Goal: Task Accomplishment & Management: Use online tool/utility

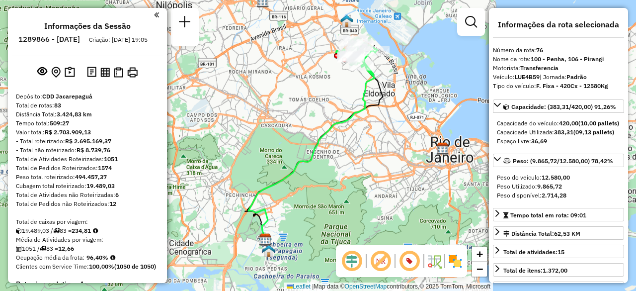
select select "**********"
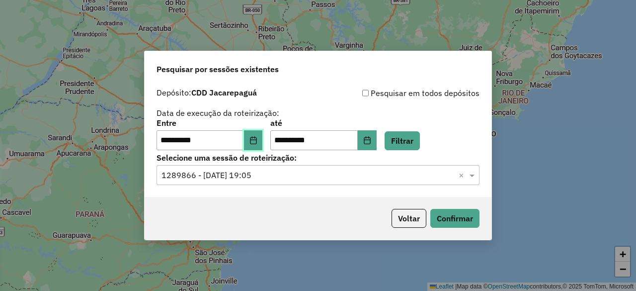
click at [255, 137] on button "Choose Date" at bounding box center [253, 140] width 19 height 20
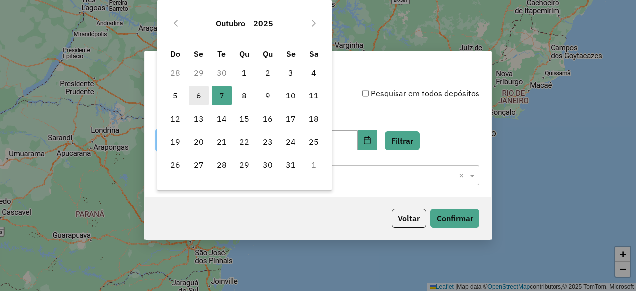
click at [203, 94] on span "6" at bounding box center [199, 96] width 20 height 20
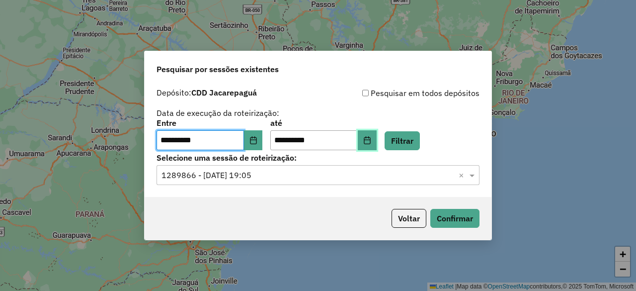
click at [377, 145] on button "Choose Date" at bounding box center [367, 140] width 19 height 20
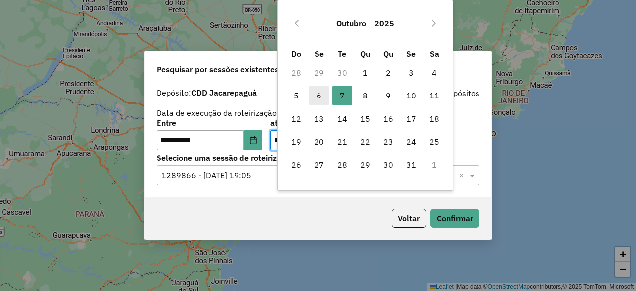
click at [320, 96] on span "6" at bounding box center [319, 96] width 20 height 20
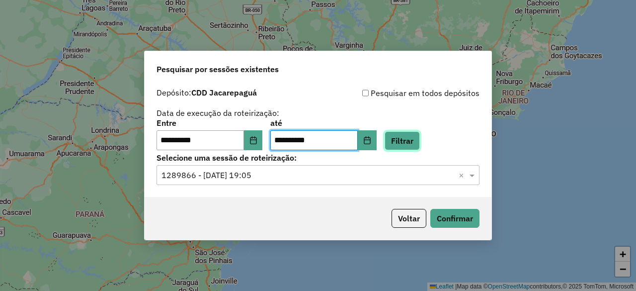
click at [417, 140] on button "Filtrar" at bounding box center [402, 140] width 35 height 19
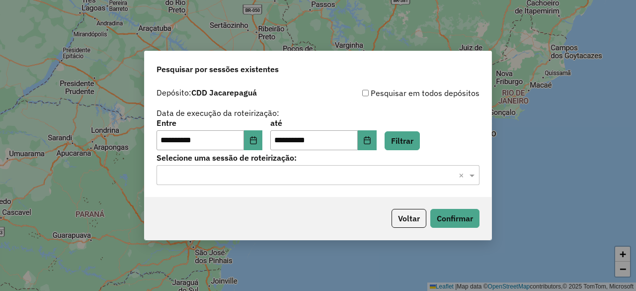
click at [407, 173] on input "text" at bounding box center [308, 176] width 293 height 12
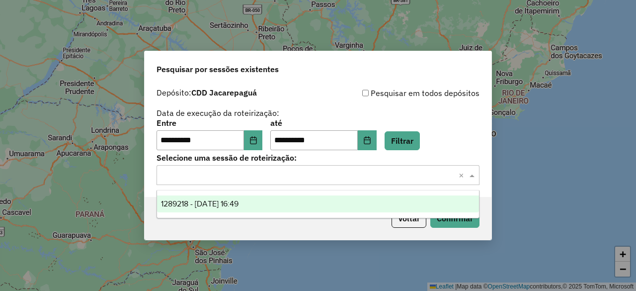
click at [301, 198] on div "1289218 - [DATE] 16:49" at bounding box center [318, 203] width 322 height 17
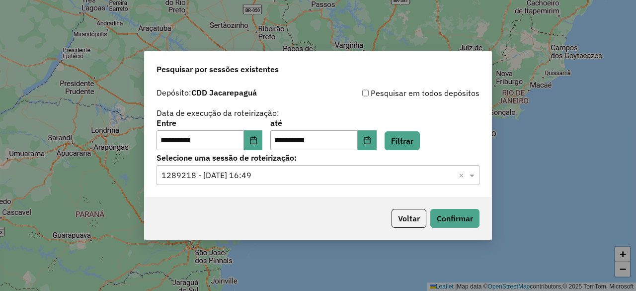
click at [480, 217] on div "Voltar Confirmar" at bounding box center [318, 218] width 347 height 43
click at [463, 217] on button "Confirmar" at bounding box center [455, 218] width 49 height 19
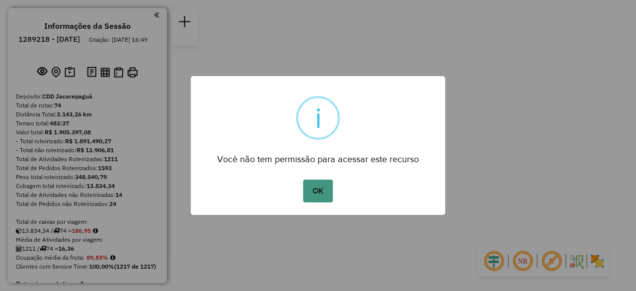
click at [320, 189] on button "OK" at bounding box center [317, 190] width 29 height 23
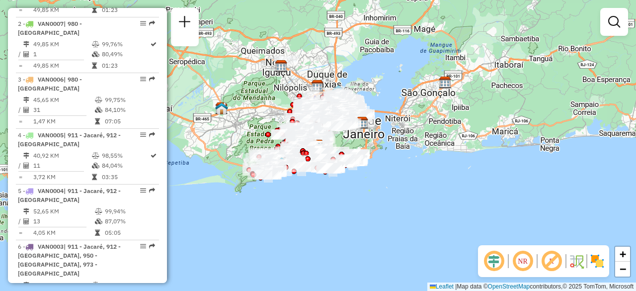
scroll to position [2560, 0]
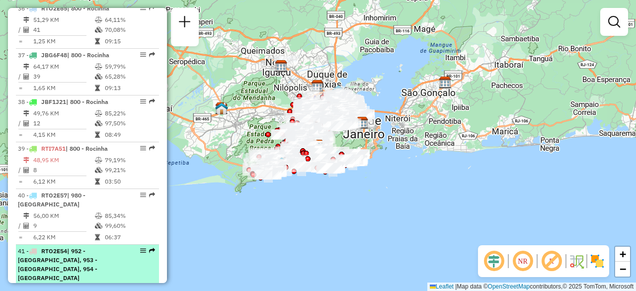
click at [59, 247] on div "41 - RTO2E54 | 952 - Itanhaga, 953 - Rio das Pedra, 954 - Jaguarepagua" at bounding box center [70, 265] width 105 height 36
select select "**********"
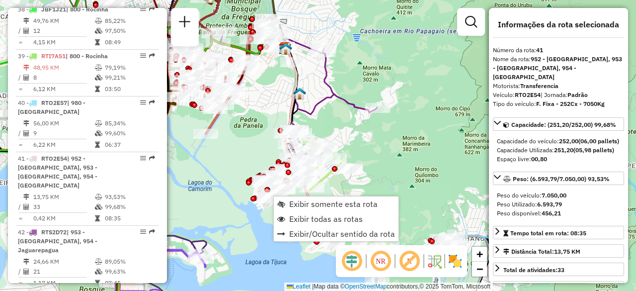
scroll to position [2691, 0]
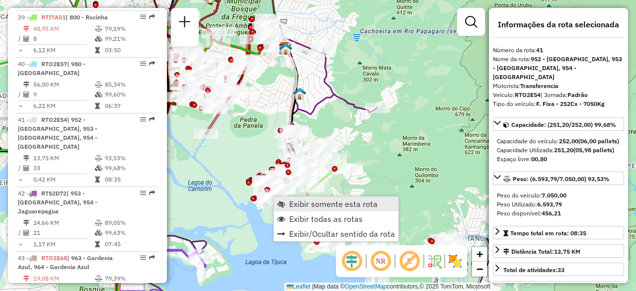
click at [303, 206] on span "Exibir somente esta rota" at bounding box center [333, 204] width 89 height 8
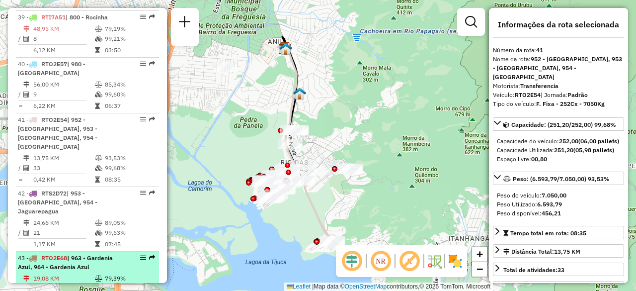
click at [90, 252] on li "43 - RTO2E68 | 963 - Gardenia Azul, 964 - Gardenia Azul 19,08 KM 79,39% / 24 99…" at bounding box center [87, 280] width 143 height 56
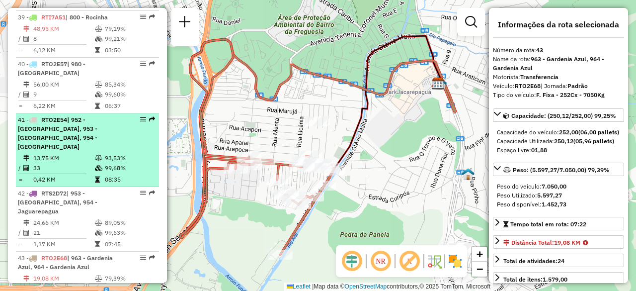
click at [83, 113] on li "41 - RTO2E54 | 952 - Itanhaga, 953 - Rio das Pedra, 954 - Jaguarepagua 13,75 KM…" at bounding box center [87, 150] width 143 height 74
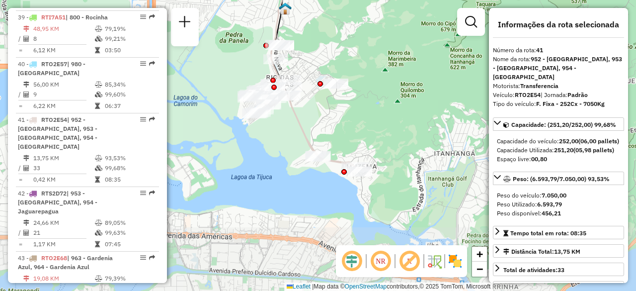
drag, startPoint x: 352, startPoint y: 216, endPoint x: 339, endPoint y: 131, distance: 86.1
click at [339, 131] on div "Janela de atendimento Grade de atendimento Capacidade Transportadoras Veículos …" at bounding box center [318, 145] width 636 height 291
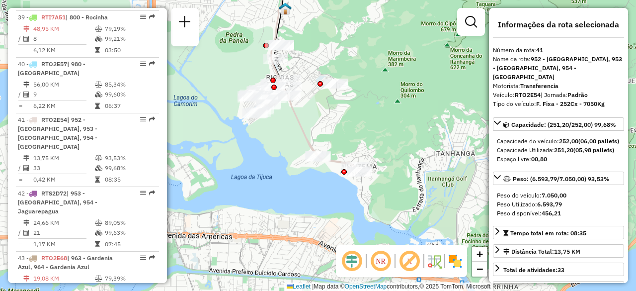
click at [385, 261] on em at bounding box center [381, 261] width 24 height 24
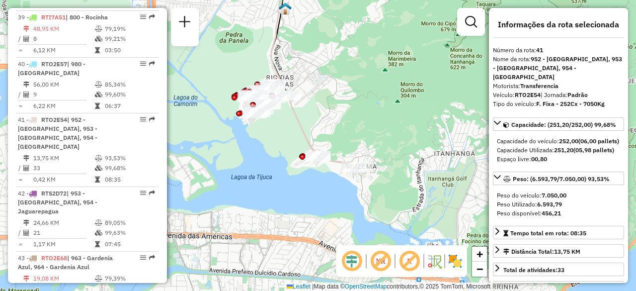
click at [409, 264] on em at bounding box center [410, 261] width 24 height 24
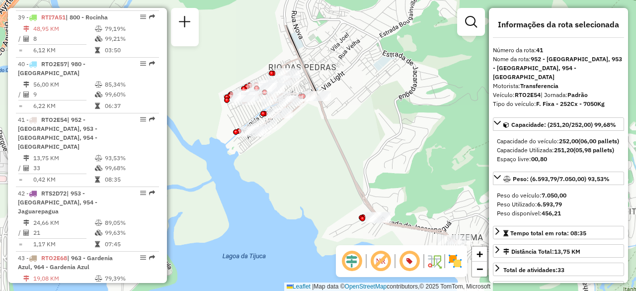
drag, startPoint x: 310, startPoint y: 128, endPoint x: 323, endPoint y: 169, distance: 42.6
click at [323, 169] on div "Janela de atendimento Grade de atendimento Capacidade Transportadoras Veículos …" at bounding box center [318, 145] width 636 height 291
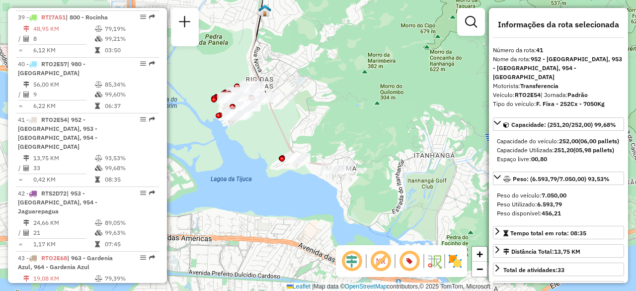
drag, startPoint x: 271, startPoint y: 117, endPoint x: 338, endPoint y: 224, distance: 126.2
click at [338, 171] on icon at bounding box center [284, 125] width 108 height 92
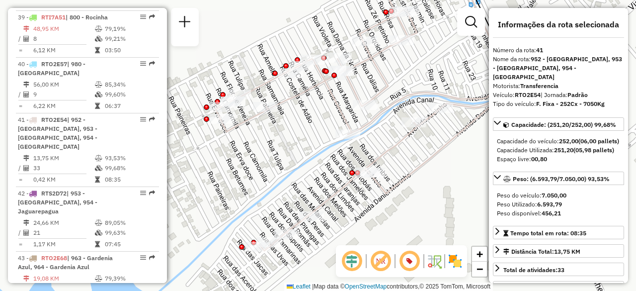
drag, startPoint x: 329, startPoint y: 188, endPoint x: 443, endPoint y: 150, distance: 120.1
click at [443, 150] on icon at bounding box center [443, 63] width 145 height 260
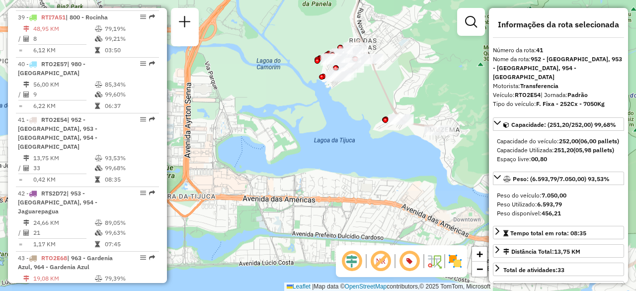
drag, startPoint x: 424, startPoint y: 225, endPoint x: 343, endPoint y: 110, distance: 140.3
click at [343, 110] on div "Janela de atendimento Grade de atendimento Capacidade Transportadoras Veículos …" at bounding box center [318, 145] width 636 height 291
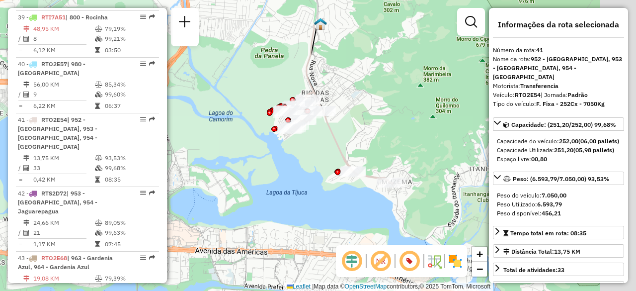
drag, startPoint x: 336, startPoint y: 157, endPoint x: 316, endPoint y: 179, distance: 30.6
click at [316, 179] on div "Janela de atendimento Grade de atendimento Capacidade Transportadoras Veículos …" at bounding box center [318, 145] width 636 height 291
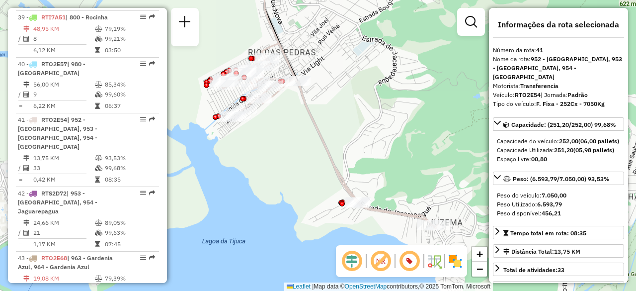
click at [326, 177] on div "Janela de atendimento Grade de atendimento Capacidade Transportadoras Veículos …" at bounding box center [318, 145] width 636 height 291
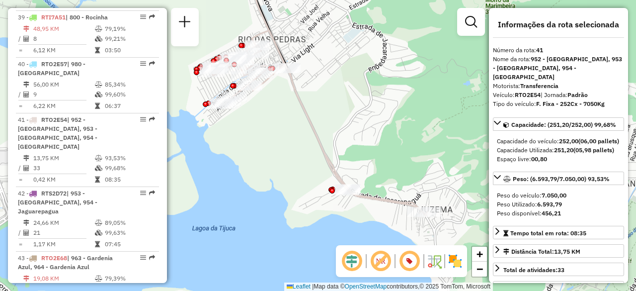
drag, startPoint x: 385, startPoint y: 131, endPoint x: 373, endPoint y: 118, distance: 17.9
click at [373, 118] on div "Janela de atendimento Grade de atendimento Capacidade Transportadoras Veículos …" at bounding box center [318, 145] width 636 height 291
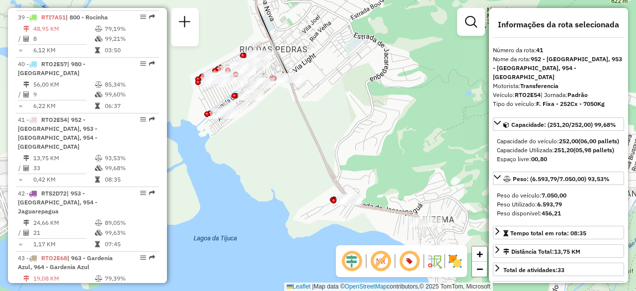
drag, startPoint x: 337, startPoint y: 139, endPoint x: 340, endPoint y: 151, distance: 12.4
click at [340, 151] on div "Janela de atendimento Grade de atendimento Capacidade Transportadoras Veículos …" at bounding box center [318, 145] width 636 height 291
click at [522, 91] on strong "RTO2E54" at bounding box center [528, 94] width 26 height 7
copy div "RTO2E54"
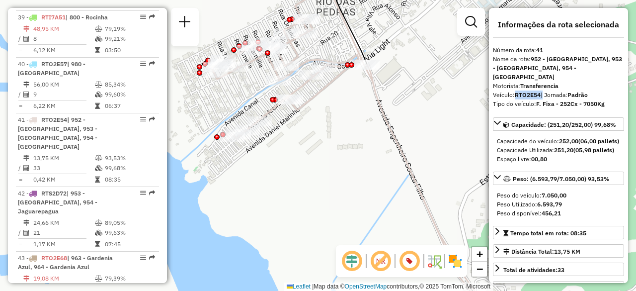
drag, startPoint x: 254, startPoint y: 92, endPoint x: 256, endPoint y: 99, distance: 7.2
click at [256, 99] on div "Janela de atendimento Grade de atendimento Capacidade Transportadoras Veículos …" at bounding box center [318, 145] width 636 height 291
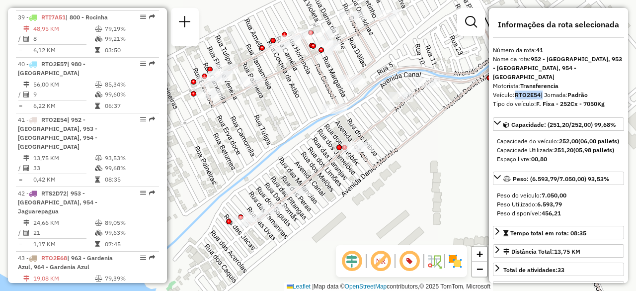
drag, startPoint x: 254, startPoint y: 95, endPoint x: 284, endPoint y: 132, distance: 48.1
click at [284, 132] on div "Janela de atendimento Grade de atendimento Capacidade Transportadoras Veículos …" at bounding box center [318, 145] width 636 height 291
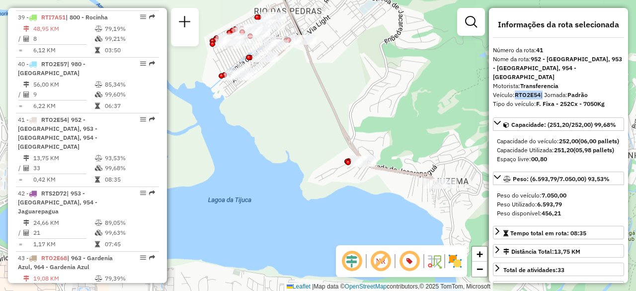
drag, startPoint x: 402, startPoint y: 236, endPoint x: 304, endPoint y: 122, distance: 150.3
click at [304, 122] on div "Janela de atendimento Grade de atendimento Capacidade Transportadoras Veículos …" at bounding box center [318, 145] width 636 height 291
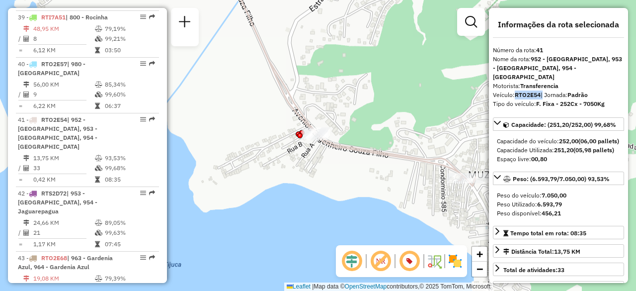
drag, startPoint x: 384, startPoint y: 181, endPoint x: 364, endPoint y: 180, distance: 20.4
click at [364, 180] on div "Janela de atendimento Grade de atendimento Capacidade Transportadoras Veículos …" at bounding box center [318, 145] width 636 height 291
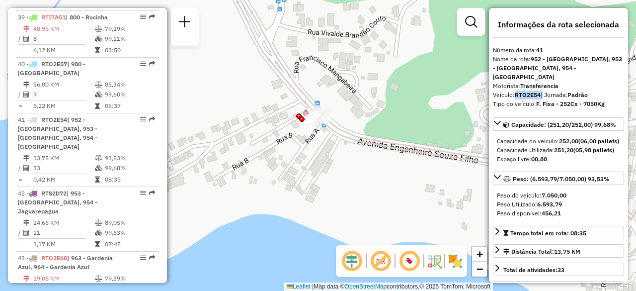
drag, startPoint x: 385, startPoint y: 169, endPoint x: 220, endPoint y: 168, distance: 164.6
click at [220, 168] on div "Janela de atendimento Grade de atendimento Capacidade Transportadoras Veículos …" at bounding box center [318, 145] width 636 height 291
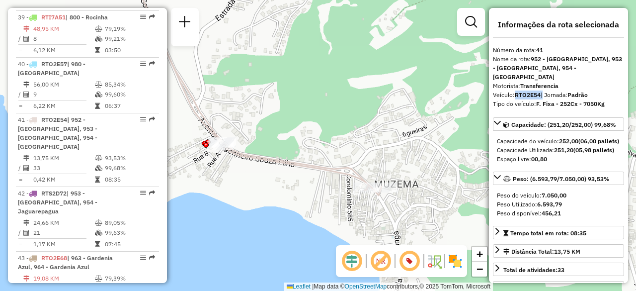
drag, startPoint x: 322, startPoint y: 188, endPoint x: 315, endPoint y: 188, distance: 6.5
click at [315, 188] on div "Janela de atendimento Grade de atendimento Capacidade Transportadoras Veículos …" at bounding box center [318, 145] width 636 height 291
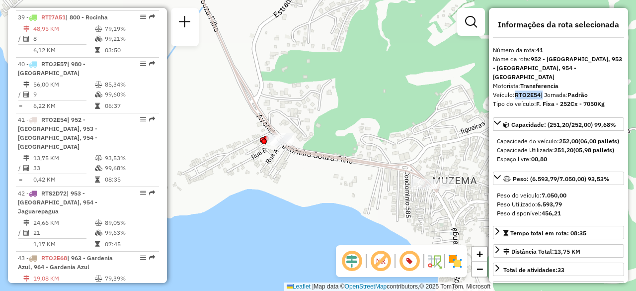
drag, startPoint x: 315, startPoint y: 188, endPoint x: 391, endPoint y: 180, distance: 76.0
click at [390, 182] on div "Janela de atendimento Grade de atendimento Capacidade Transportadoras Veículos …" at bounding box center [318, 145] width 636 height 291
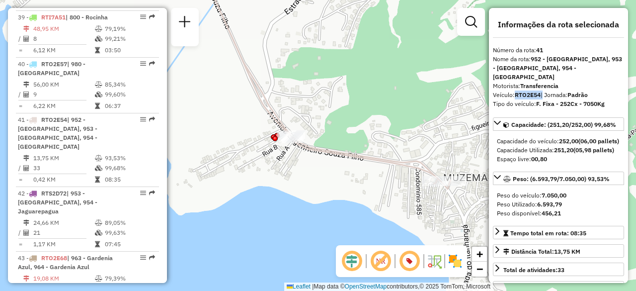
click at [426, 168] on div "Rota 41 - Placa RTO2E54 55060319 - MARIA APARECIDA CAME Rota 41 - Placa RTO2E54…" at bounding box center [318, 145] width 636 height 291
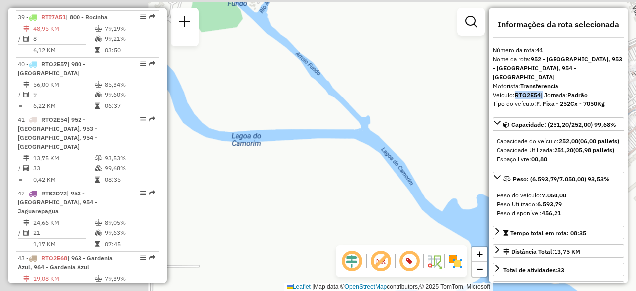
drag, startPoint x: 427, startPoint y: 177, endPoint x: 317, endPoint y: 140, distance: 115.9
click at [340, 154] on div "Janela de atendimento Grade de atendimento Capacidade Transportadoras Veículos …" at bounding box center [318, 145] width 636 height 291
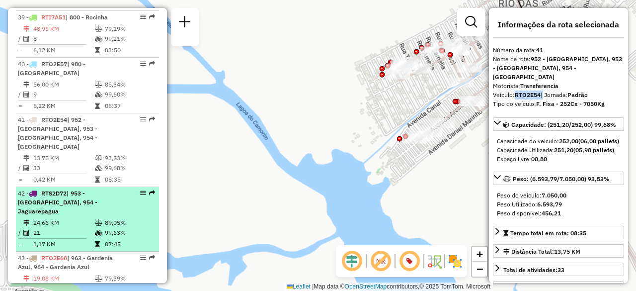
drag, startPoint x: 333, startPoint y: 131, endPoint x: 154, endPoint y: 125, distance: 178.6
click at [154, 126] on hb-router-mapa "Informações da Sessão 1289218 - 06/10/2025 Criação: 04/10/2025 16:49 Depósito: …" at bounding box center [318, 145] width 636 height 291
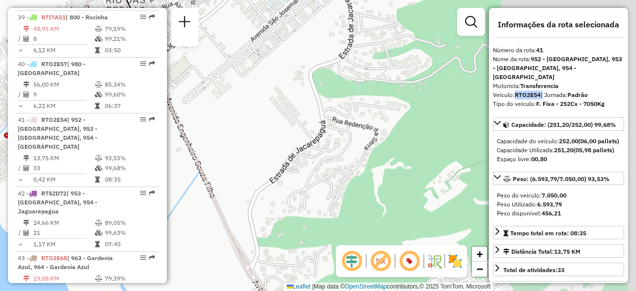
drag, startPoint x: 255, startPoint y: 144, endPoint x: 362, endPoint y: 145, distance: 107.4
click at [331, 147] on div "Janela de atendimento Grade de atendimento Capacidade Transportadoras Veículos …" at bounding box center [318, 145] width 636 height 291
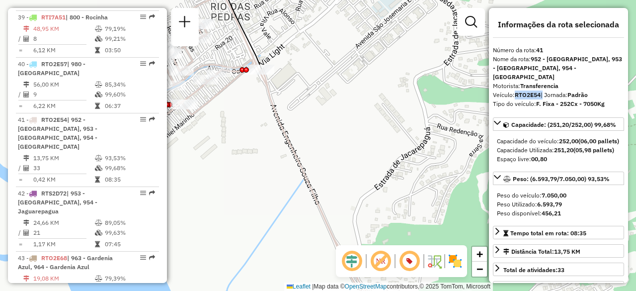
drag, startPoint x: 305, startPoint y: 140, endPoint x: 382, endPoint y: 147, distance: 77.3
click at [378, 149] on div "Janela de atendimento Grade de atendimento Capacidade Transportadoras Veículos …" at bounding box center [318, 145] width 636 height 291
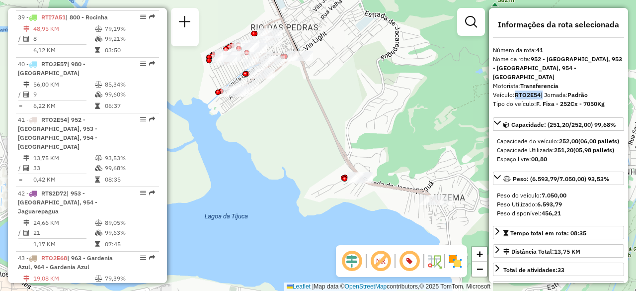
drag, startPoint x: 320, startPoint y: 190, endPoint x: 306, endPoint y: 163, distance: 31.1
click at [294, 147] on div "Janela de atendimento Grade de atendimento Capacidade Transportadoras Veículos …" at bounding box center [318, 145] width 636 height 291
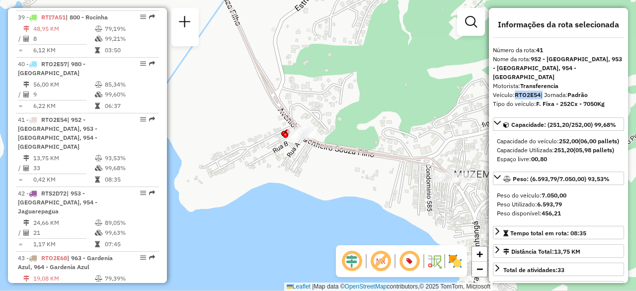
drag, startPoint x: 393, startPoint y: 217, endPoint x: 385, endPoint y: 207, distance: 12.4
click at [385, 207] on div "Janela de atendimento Grade de atendimento Capacidade Transportadoras Veículos …" at bounding box center [318, 145] width 636 height 291
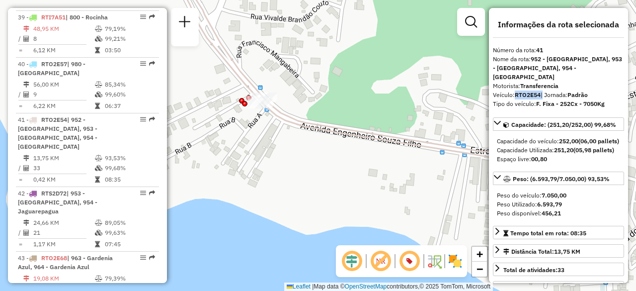
drag, startPoint x: 395, startPoint y: 195, endPoint x: 468, endPoint y: 205, distance: 73.8
click at [468, 205] on div "Janela de atendimento Grade de atendimento Capacidade Transportadoras Veículos …" at bounding box center [318, 145] width 636 height 291
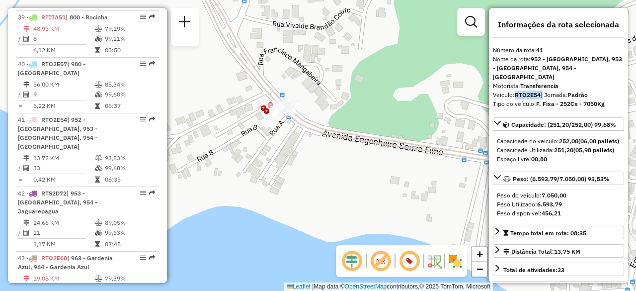
drag, startPoint x: 310, startPoint y: 170, endPoint x: 344, endPoint y: 188, distance: 38.5
click at [340, 179] on div "Janela de atendimento Grade de atendimento Capacidade Transportadoras Veículos …" at bounding box center [318, 145] width 636 height 291
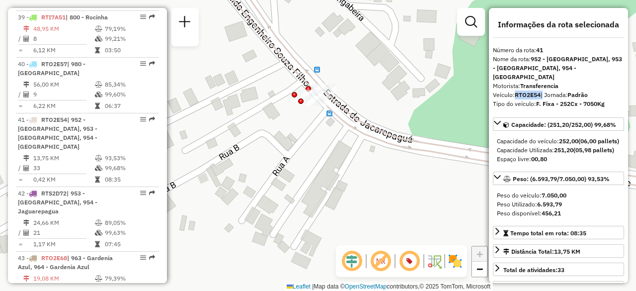
click at [323, 247] on div "Janela de atendimento Grade de atendimento Capacidade Transportadoras Veículos …" at bounding box center [318, 145] width 636 height 291
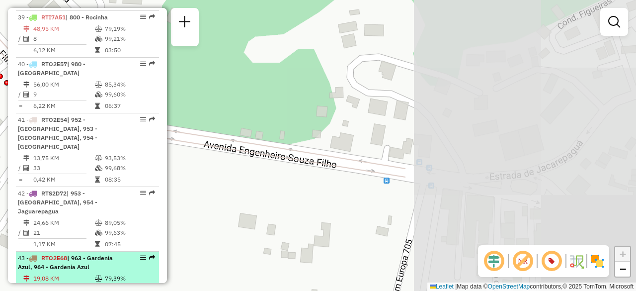
drag, startPoint x: 414, startPoint y: 191, endPoint x: 149, endPoint y: 170, distance: 265.9
click at [148, 171] on hb-router-mapa "Informações da Sessão 1289218 - 06/10/2025 Criação: 04/10/2025 16:49 Depósito: …" at bounding box center [318, 145] width 636 height 291
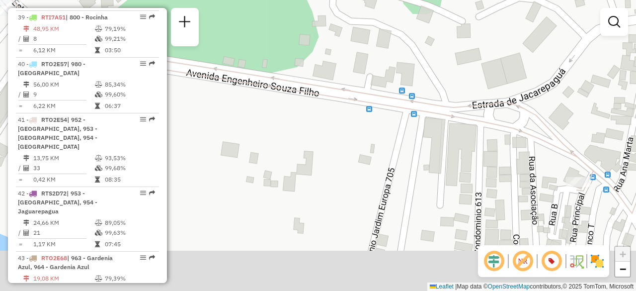
drag, startPoint x: 362, startPoint y: 215, endPoint x: 298, endPoint y: 127, distance: 108.5
click at [307, 137] on div "Janela de atendimento Grade de atendimento Capacidade Transportadoras Veículos …" at bounding box center [318, 145] width 636 height 291
